Goal: Find specific page/section: Find specific page/section

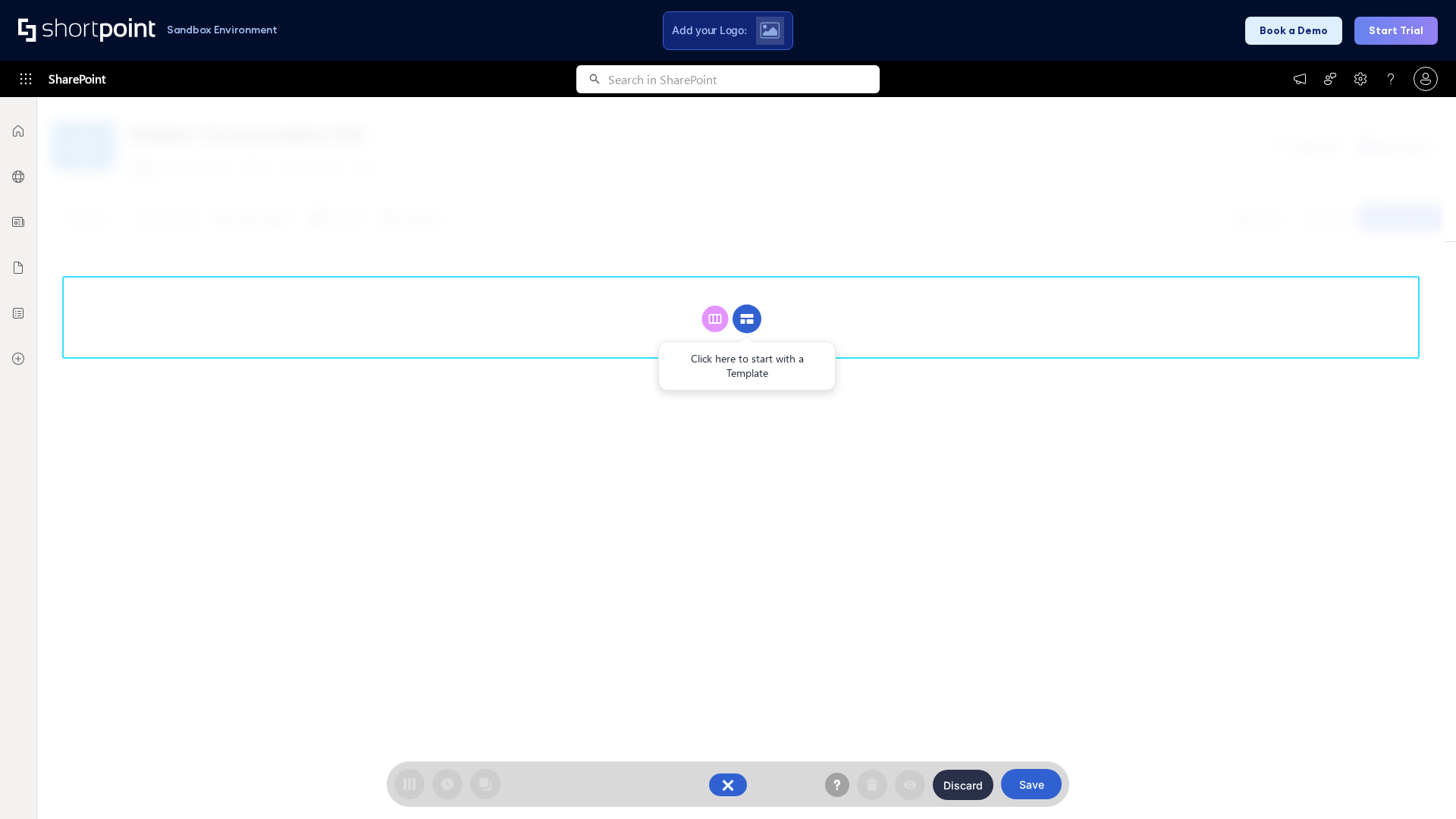
click at [747, 319] on circle at bounding box center [747, 320] width 29 height 29
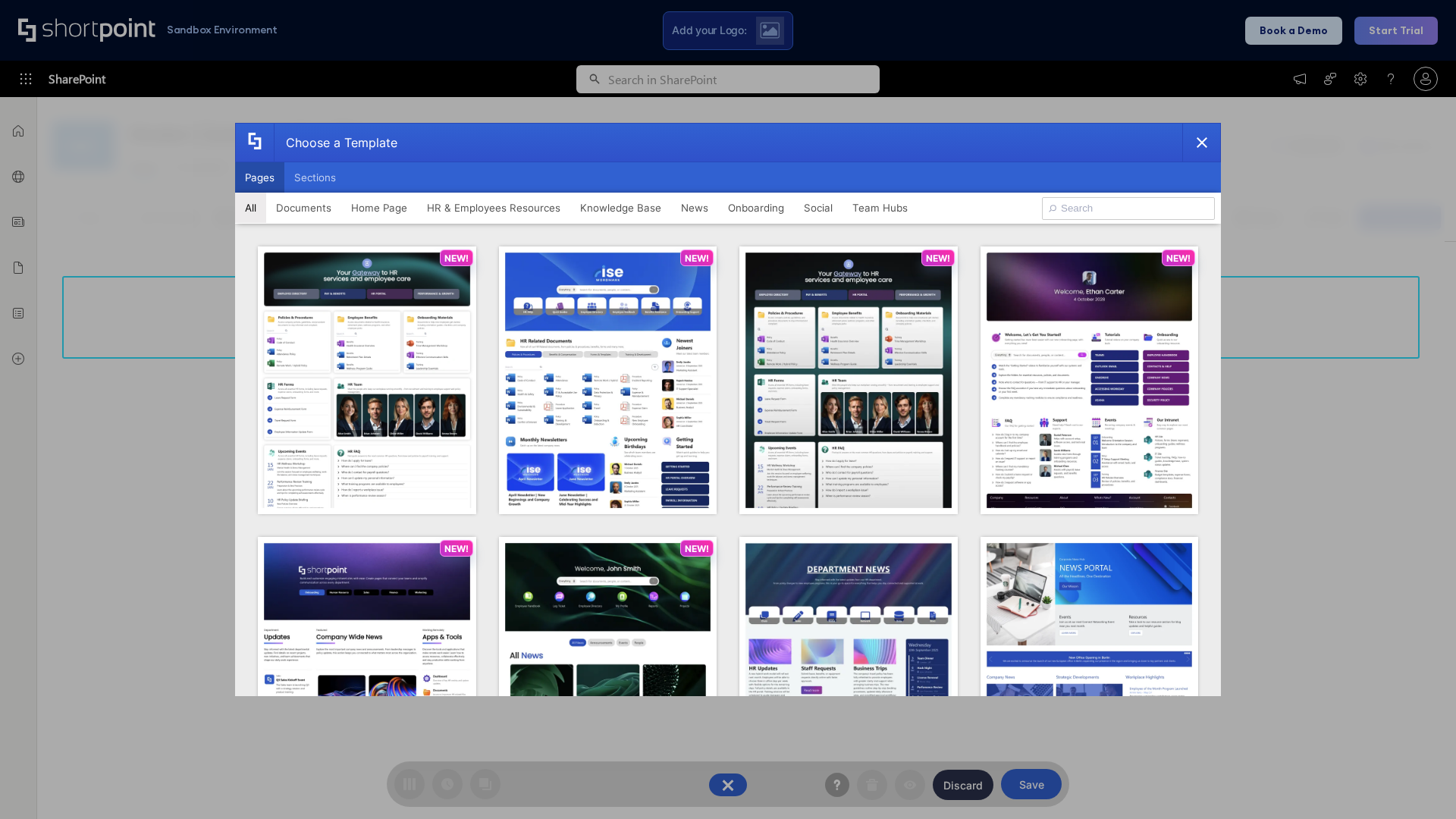
click at [259, 177] on button "Pages" at bounding box center [259, 178] width 49 height 31
type input "Team Hub 2"
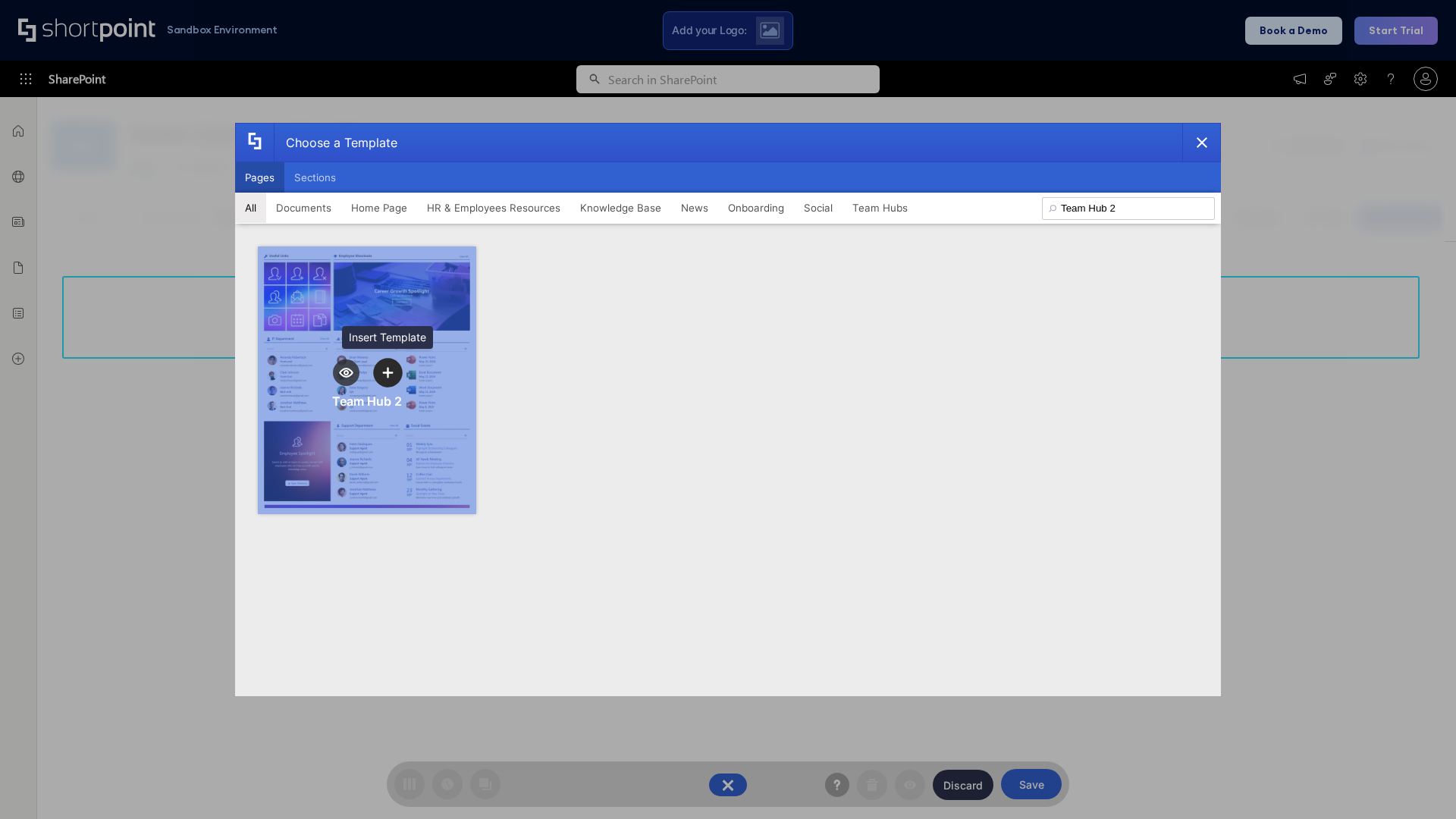
click at [388, 372] on icon "template selector" at bounding box center [387, 371] width 11 height 11
